Goal: Information Seeking & Learning: Learn about a topic

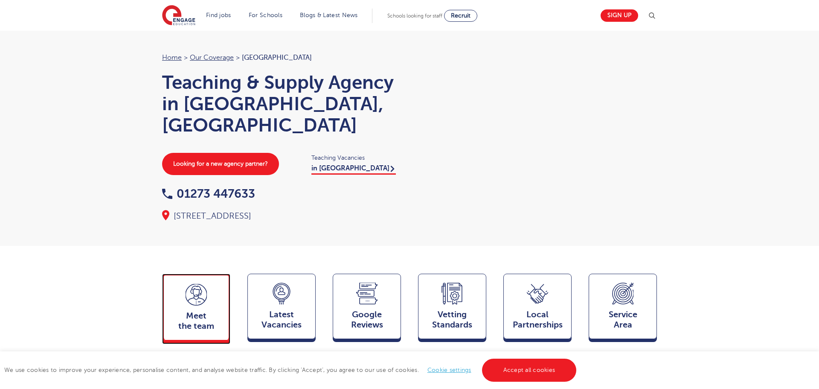
click at [199, 291] on div "Meet the team Team" at bounding box center [196, 306] width 68 height 67
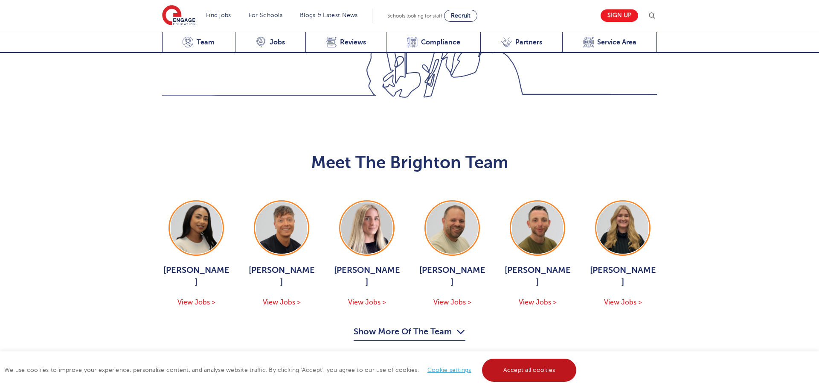
click at [498, 375] on link "Accept all cookies" at bounding box center [529, 369] width 95 height 23
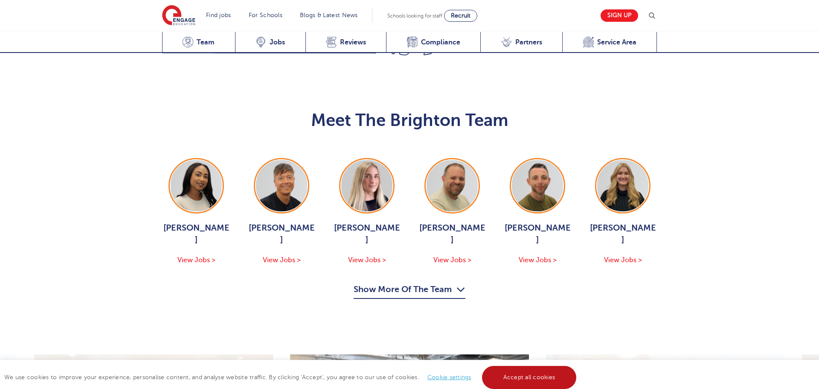
scroll to position [862, 0]
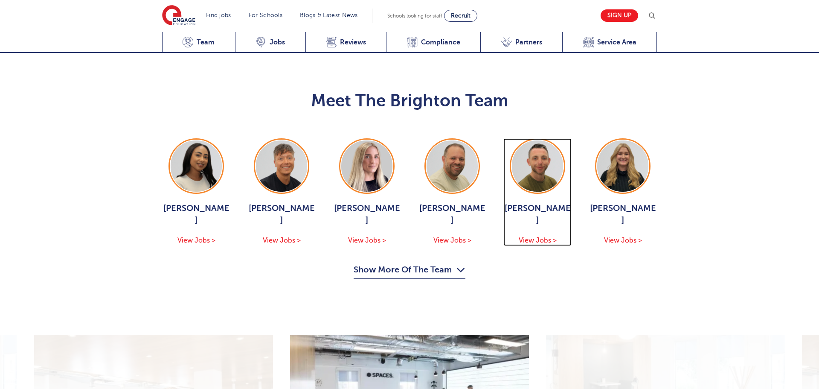
click at [536, 141] on div at bounding box center [537, 165] width 55 height 55
click at [398, 263] on button "Show More Of The Team" at bounding box center [410, 271] width 112 height 16
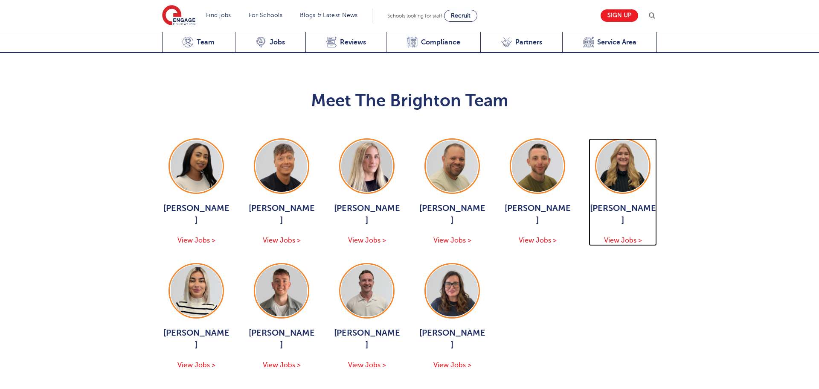
click at [624, 140] on img at bounding box center [622, 165] width 51 height 51
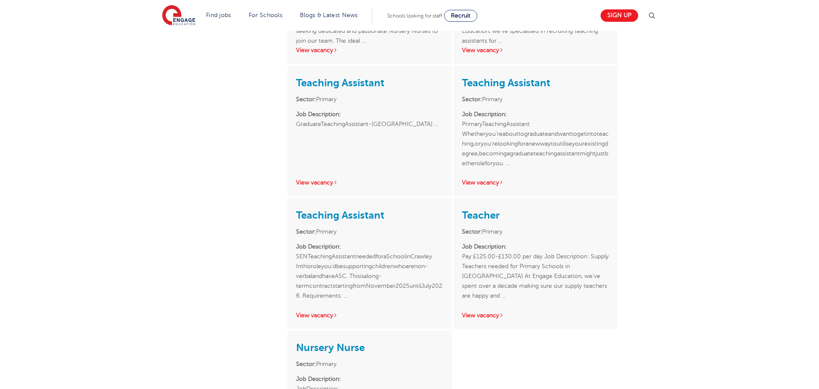
scroll to position [353, 0]
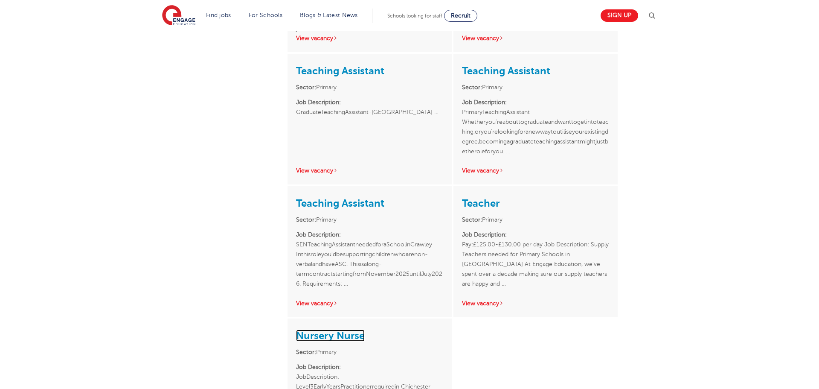
click at [327, 331] on link "Nursery Nurse" at bounding box center [330, 335] width 69 height 12
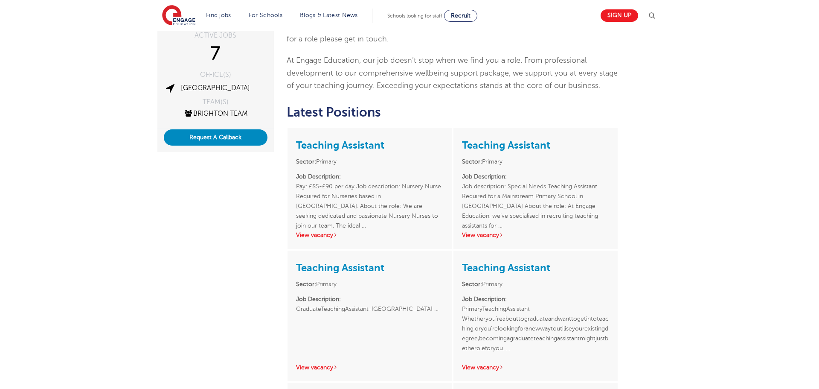
scroll to position [0, 0]
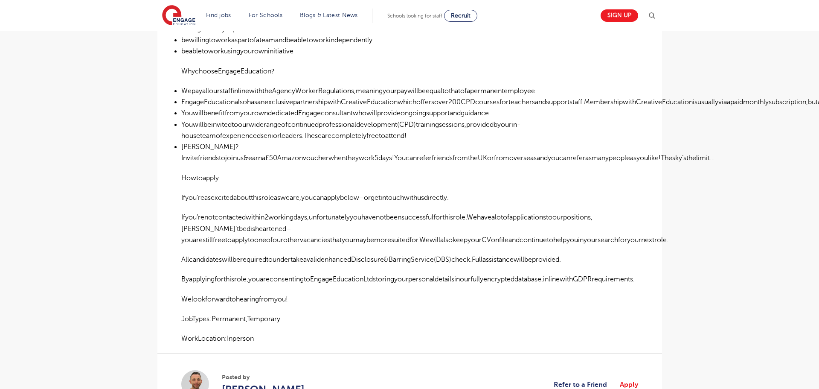
scroll to position [436, 0]
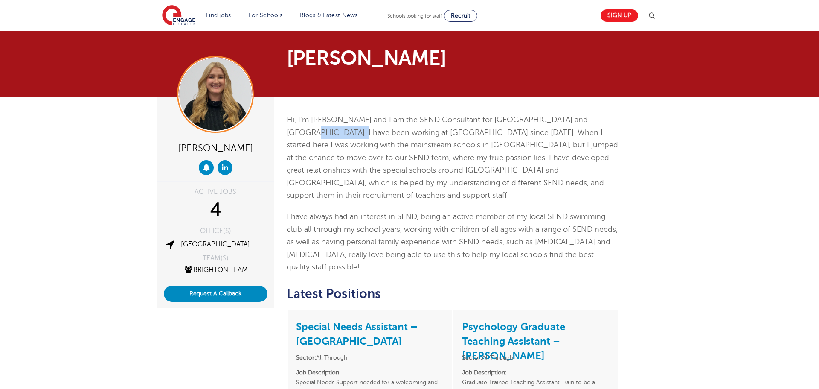
drag, startPoint x: 323, startPoint y: 137, endPoint x: 597, endPoint y: 125, distance: 274.1
click at [597, 125] on p "Hi, I’m Gemma and I am the SEND Consultant for West Sussex and Hampshire. I hav…" at bounding box center [453, 157] width 332 height 88
drag, startPoint x: 521, startPoint y: 151, endPoint x: 498, endPoint y: 237, distance: 89.1
click at [519, 156] on p "Hi, I’m Gemma and I am the SEND Consultant for West Sussex and Hampshire. I hav…" at bounding box center [453, 157] width 332 height 88
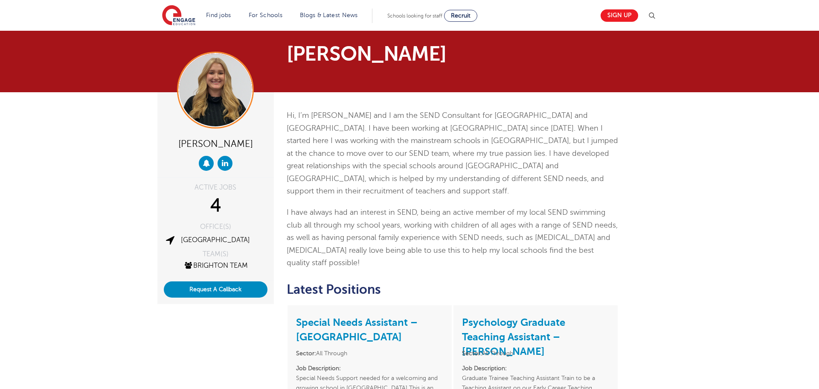
click at [451, 253] on p "I have always had an interest in SEND, being an active member of my local SEND …" at bounding box center [453, 237] width 332 height 63
